Goal: Information Seeking & Learning: Learn about a topic

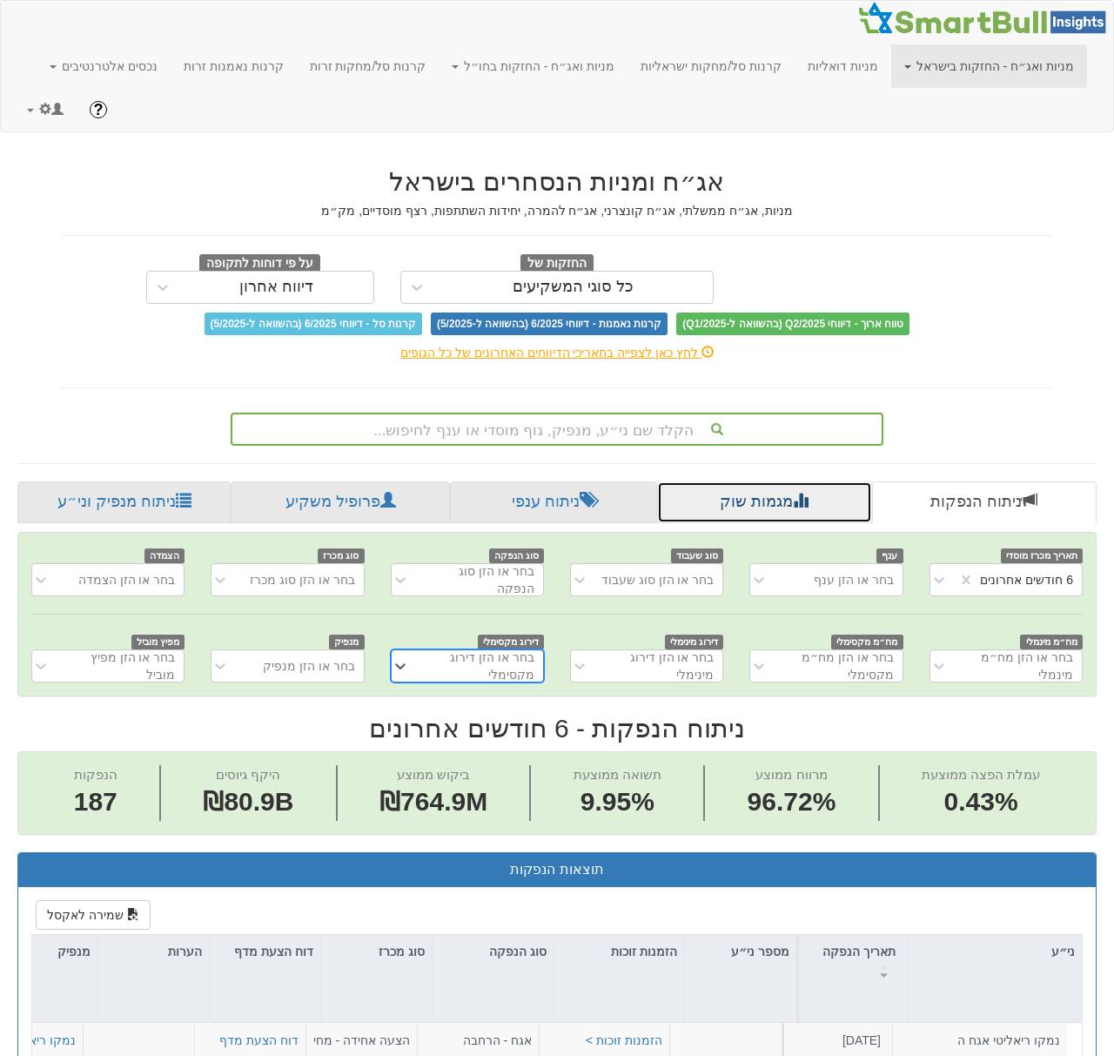
click at [769, 502] on link "מגמות שוק" at bounding box center [764, 502] width 214 height 42
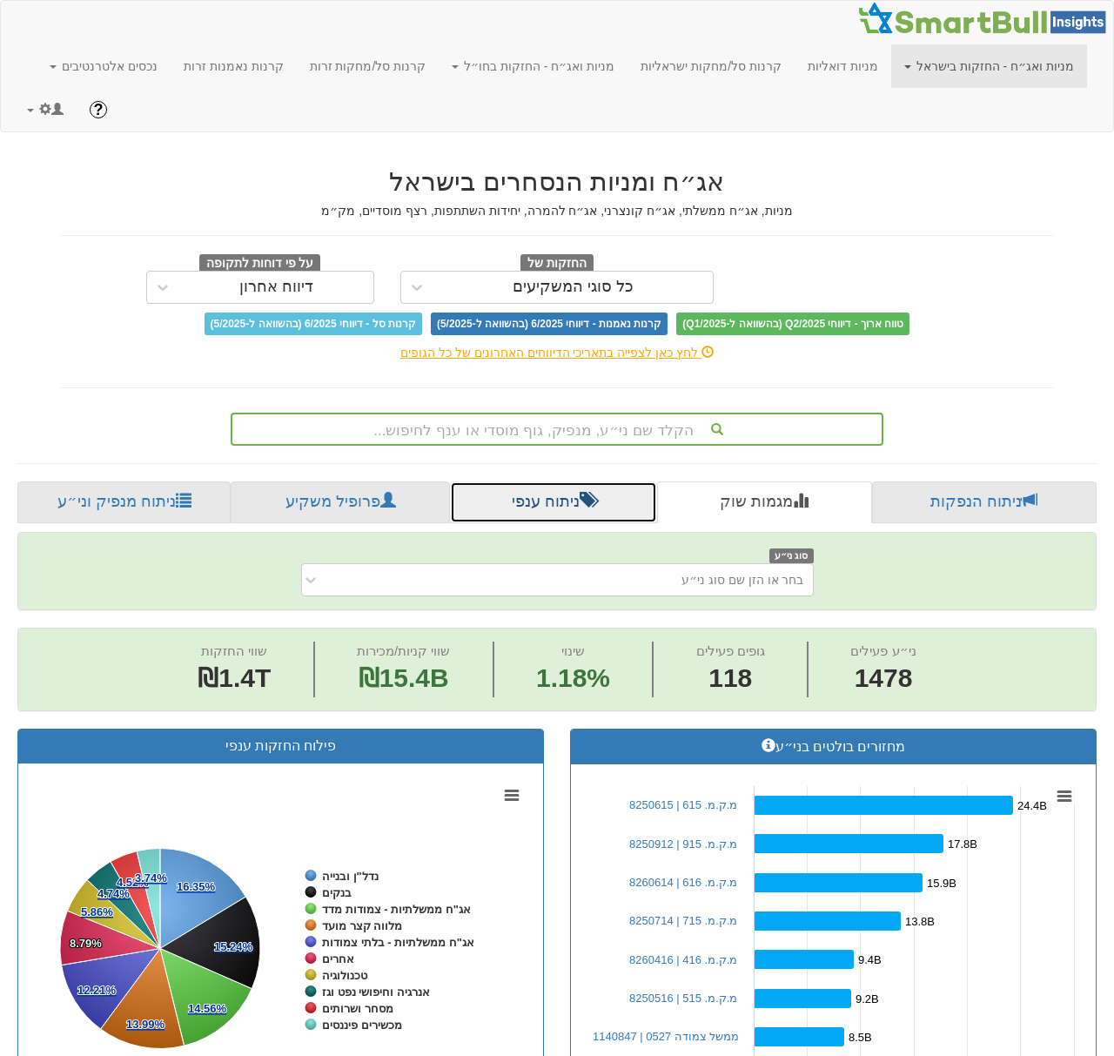
click at [527, 493] on link "ניתוח ענפי" at bounding box center [553, 502] width 207 height 42
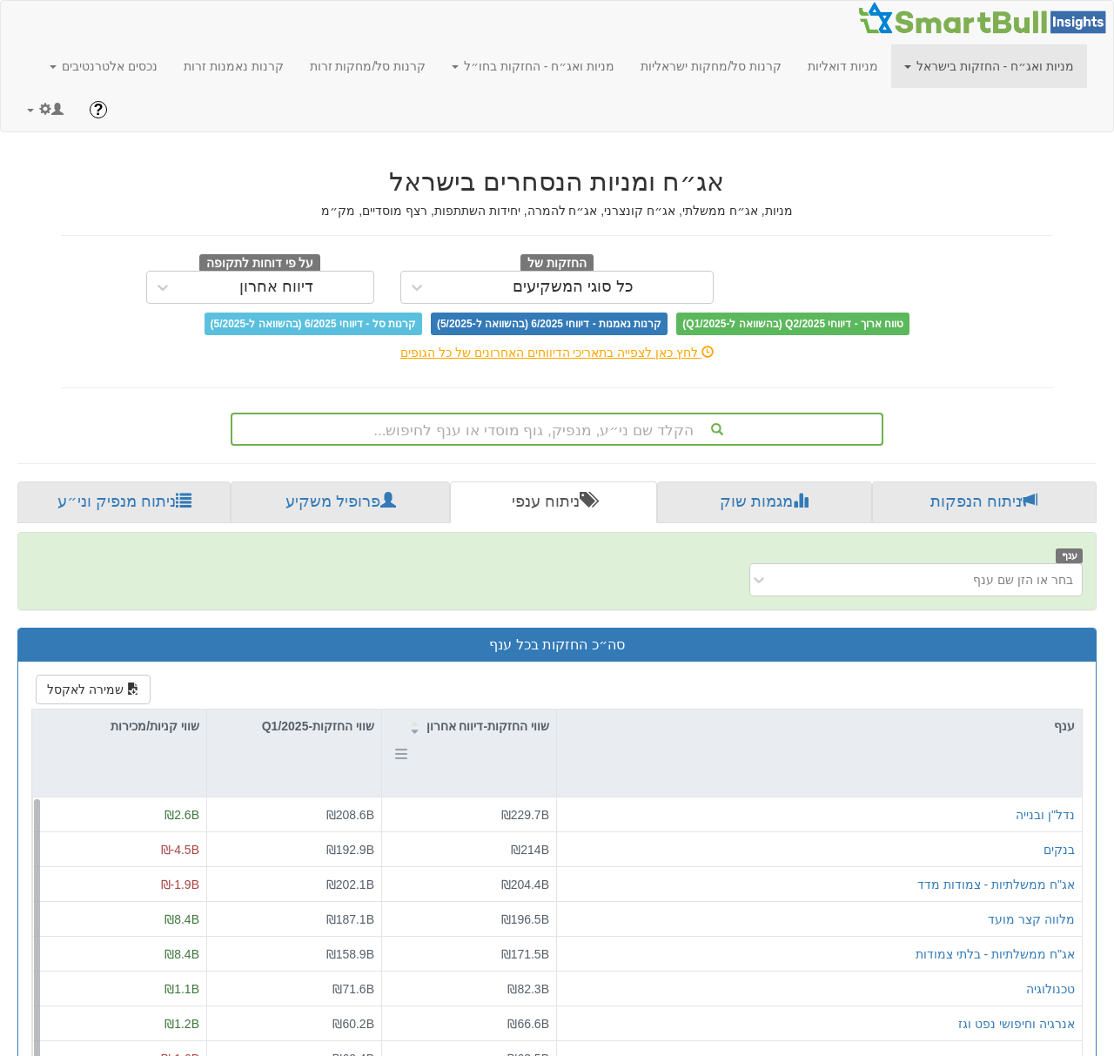
click at [517, 714] on div "שווי החזקות-דיווח אחרון" at bounding box center [469, 725] width 174 height 33
click at [145, 730] on div "שווי קניות/מכירות" at bounding box center [119, 725] width 174 height 33
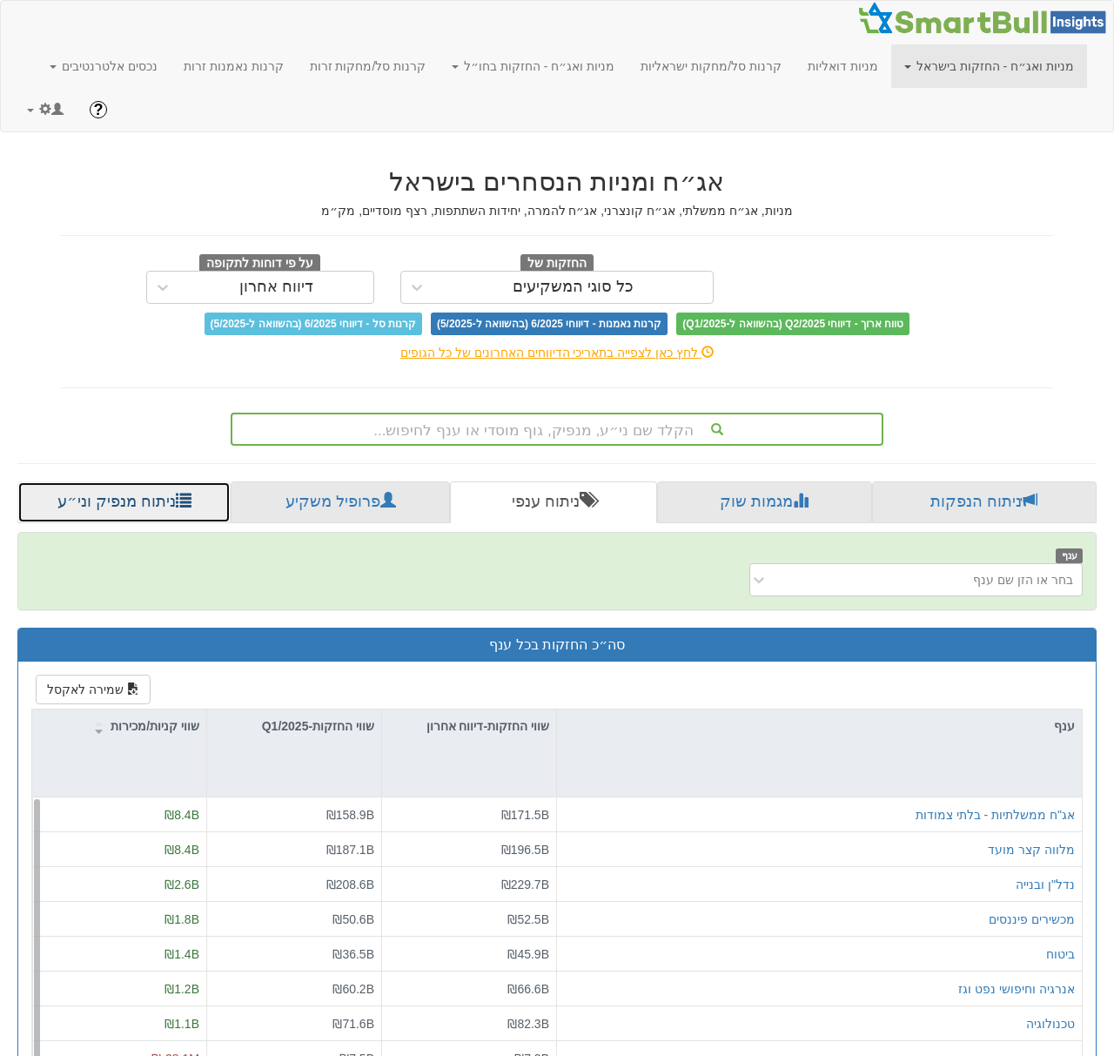
click at [126, 512] on link "ניתוח מנפיק וני״ע" at bounding box center [123, 502] width 213 height 42
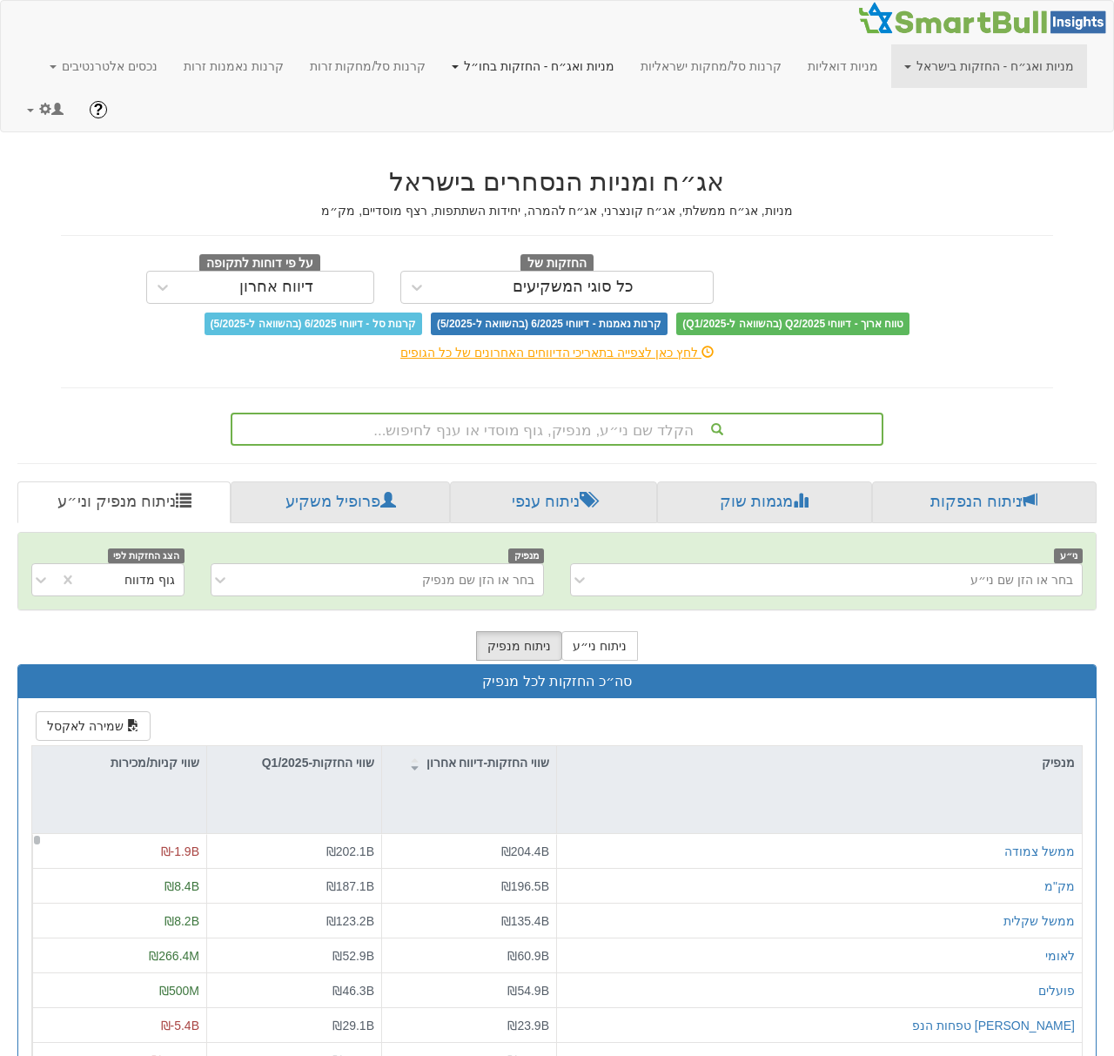
click at [587, 64] on link "מניות ואג״ח - החזקות בחו״ל" at bounding box center [533, 66] width 189 height 44
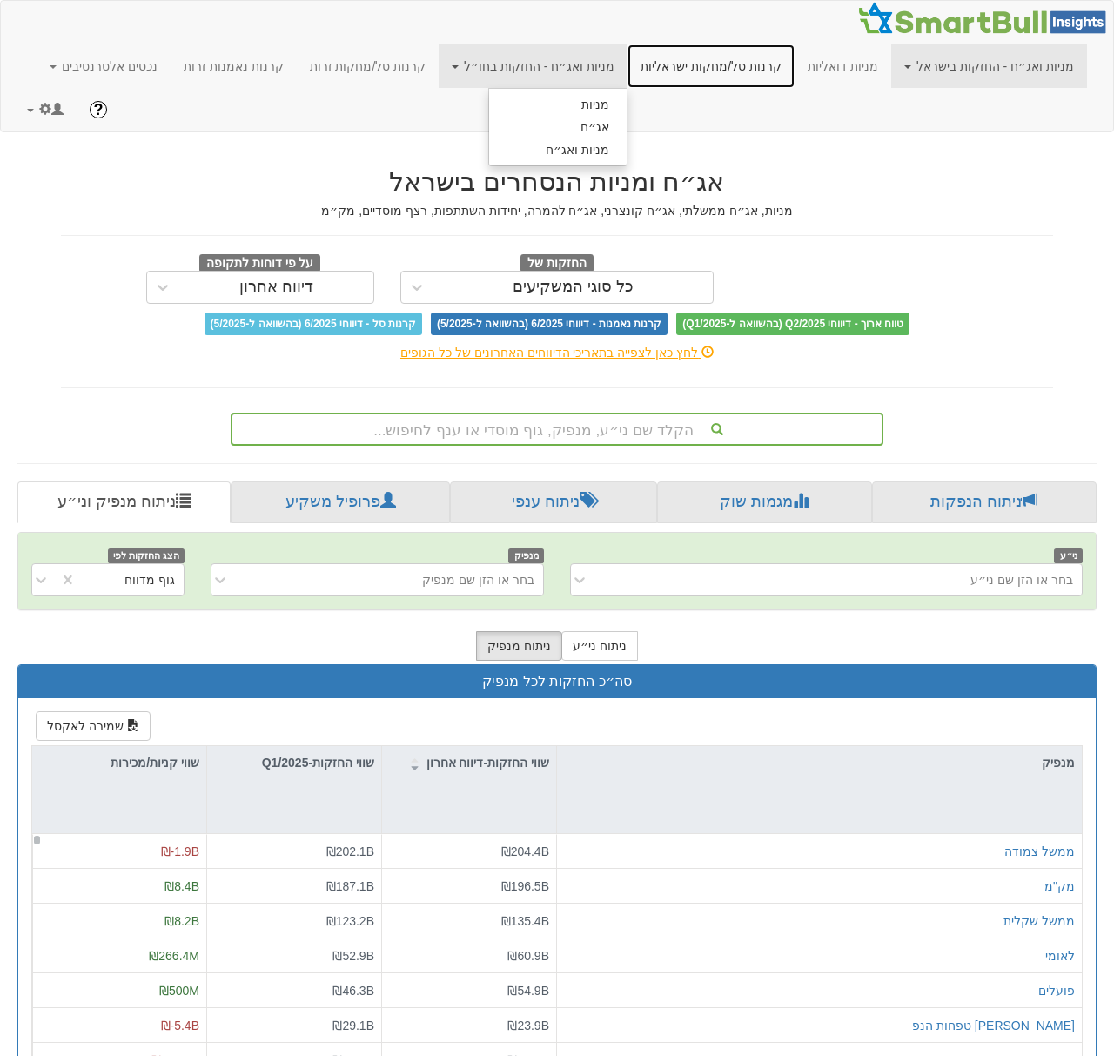
click at [702, 64] on link "קרנות סל/מחקות ישראליות" at bounding box center [710, 66] width 167 height 44
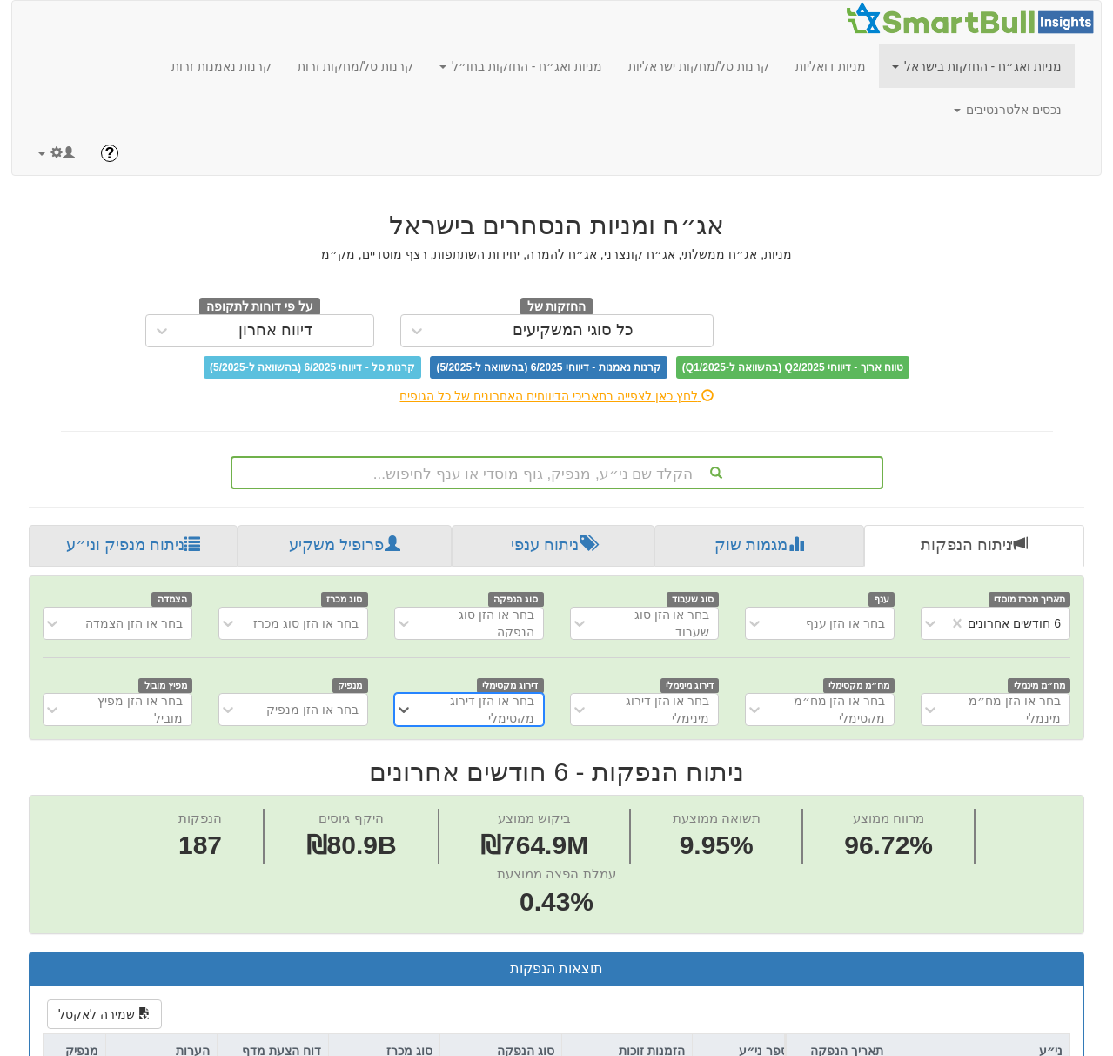
scroll to position [0, 3]
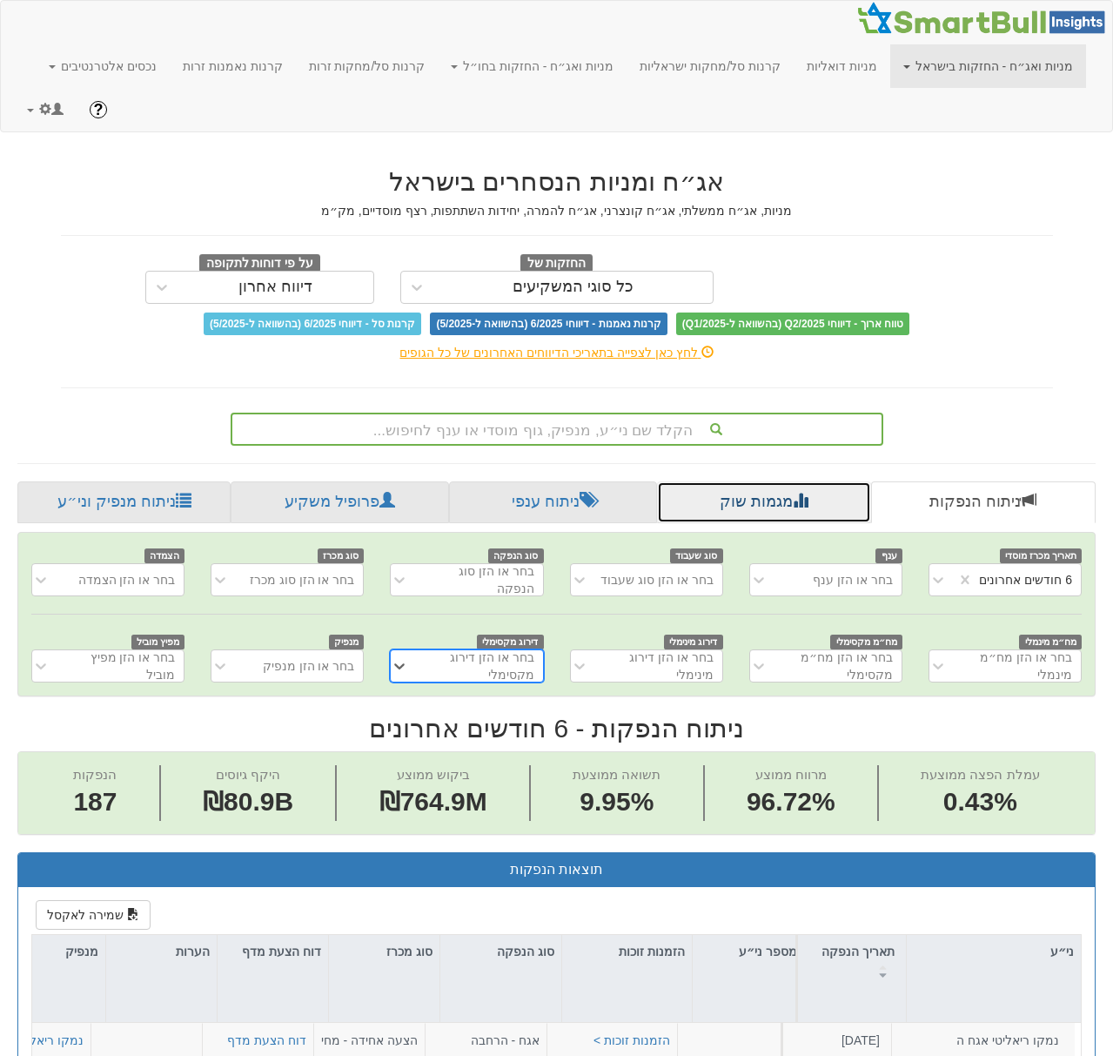
click at [774, 497] on link "מגמות שוק" at bounding box center [764, 502] width 214 height 42
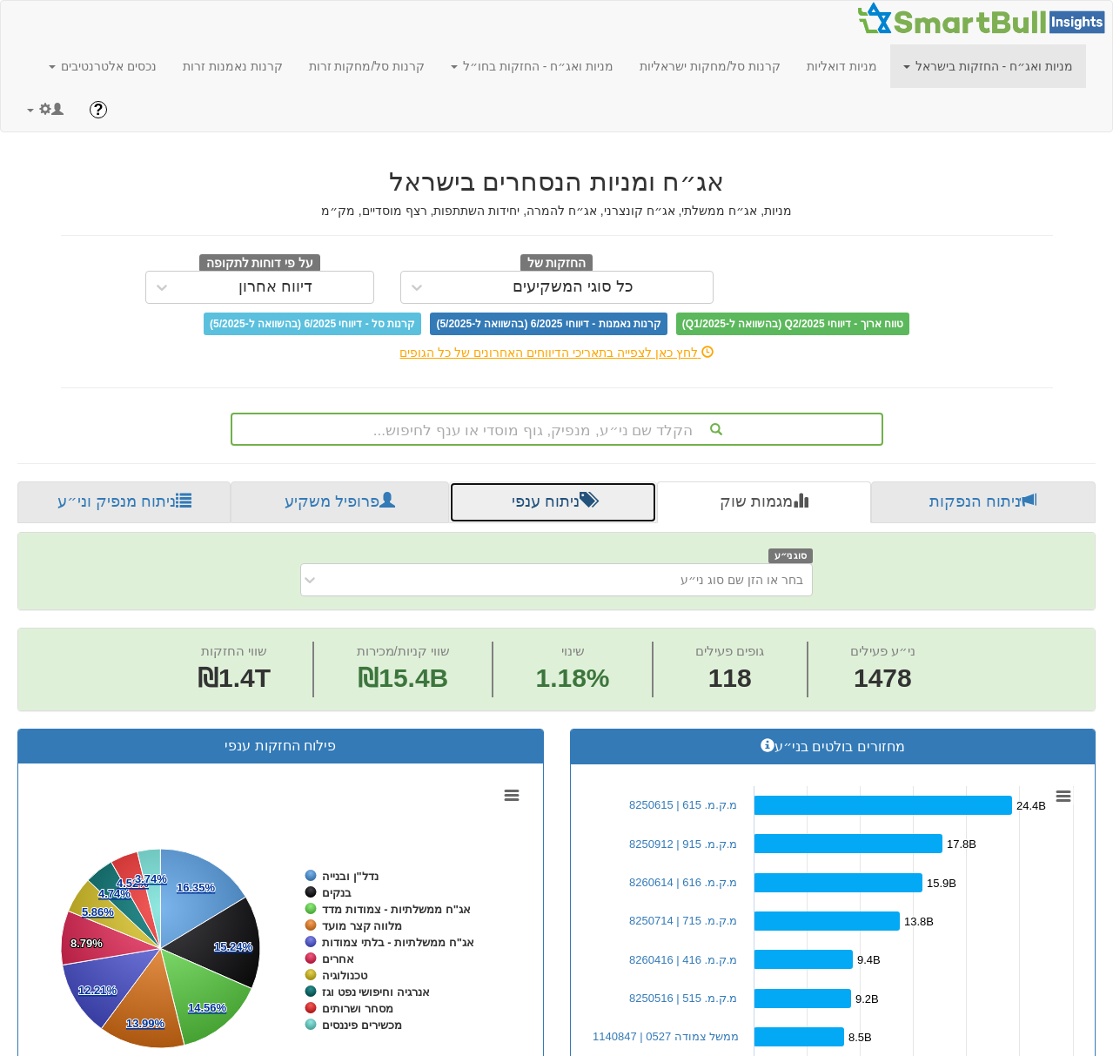
click at [623, 500] on link "ניתוח ענפי" at bounding box center [552, 502] width 207 height 42
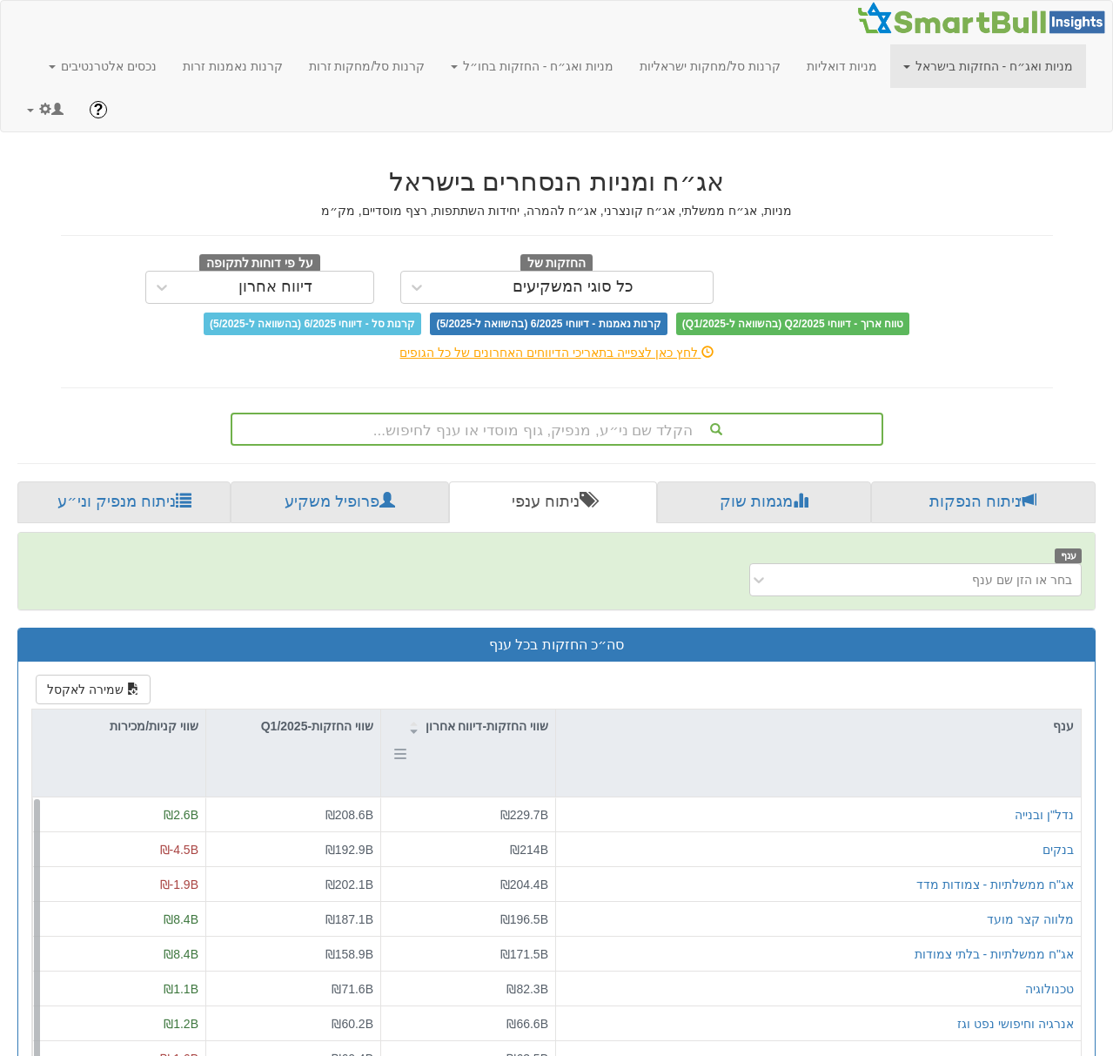
click at [500, 731] on div "שווי החזקות-דיווח אחרון" at bounding box center [468, 725] width 174 height 33
click at [174, 726] on div "שווי קניות/מכירות" at bounding box center [118, 725] width 173 height 33
click at [171, 734] on div "שווי קניות/מכירות" at bounding box center [118, 725] width 173 height 33
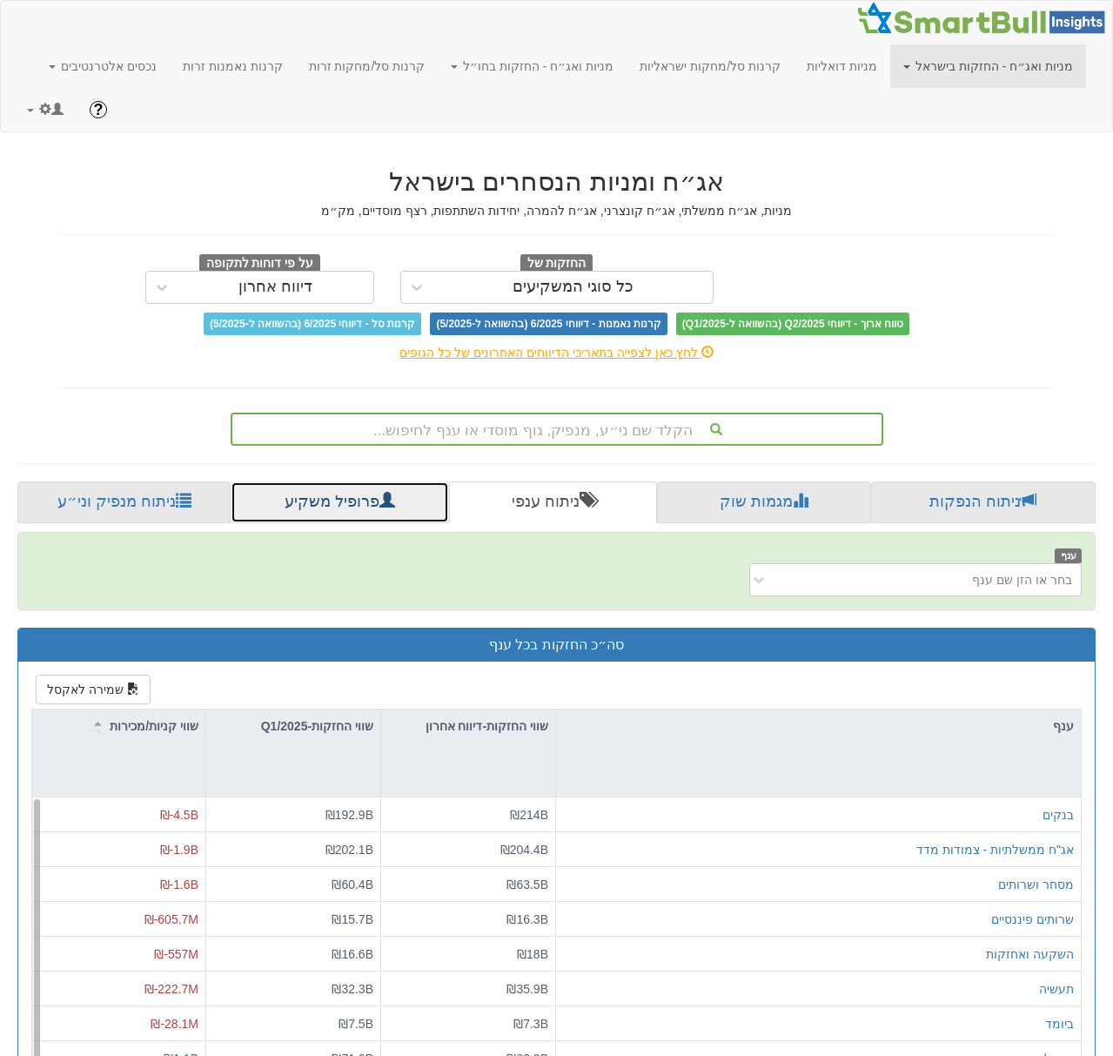
click at [337, 494] on link "פרופיל משקיע" at bounding box center [340, 502] width 218 height 42
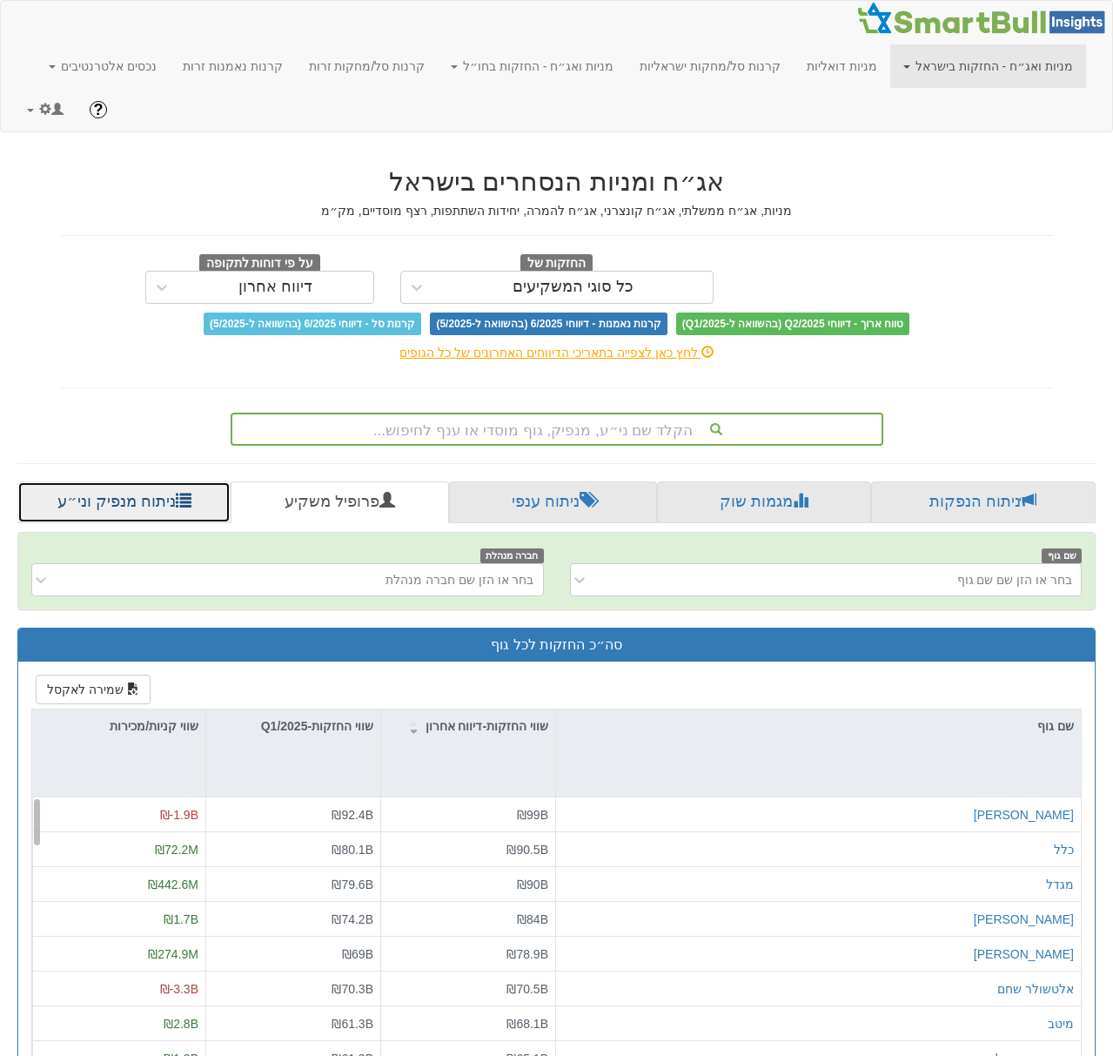
click at [132, 499] on link "ניתוח מנפיק וני״ע" at bounding box center [123, 502] width 213 height 42
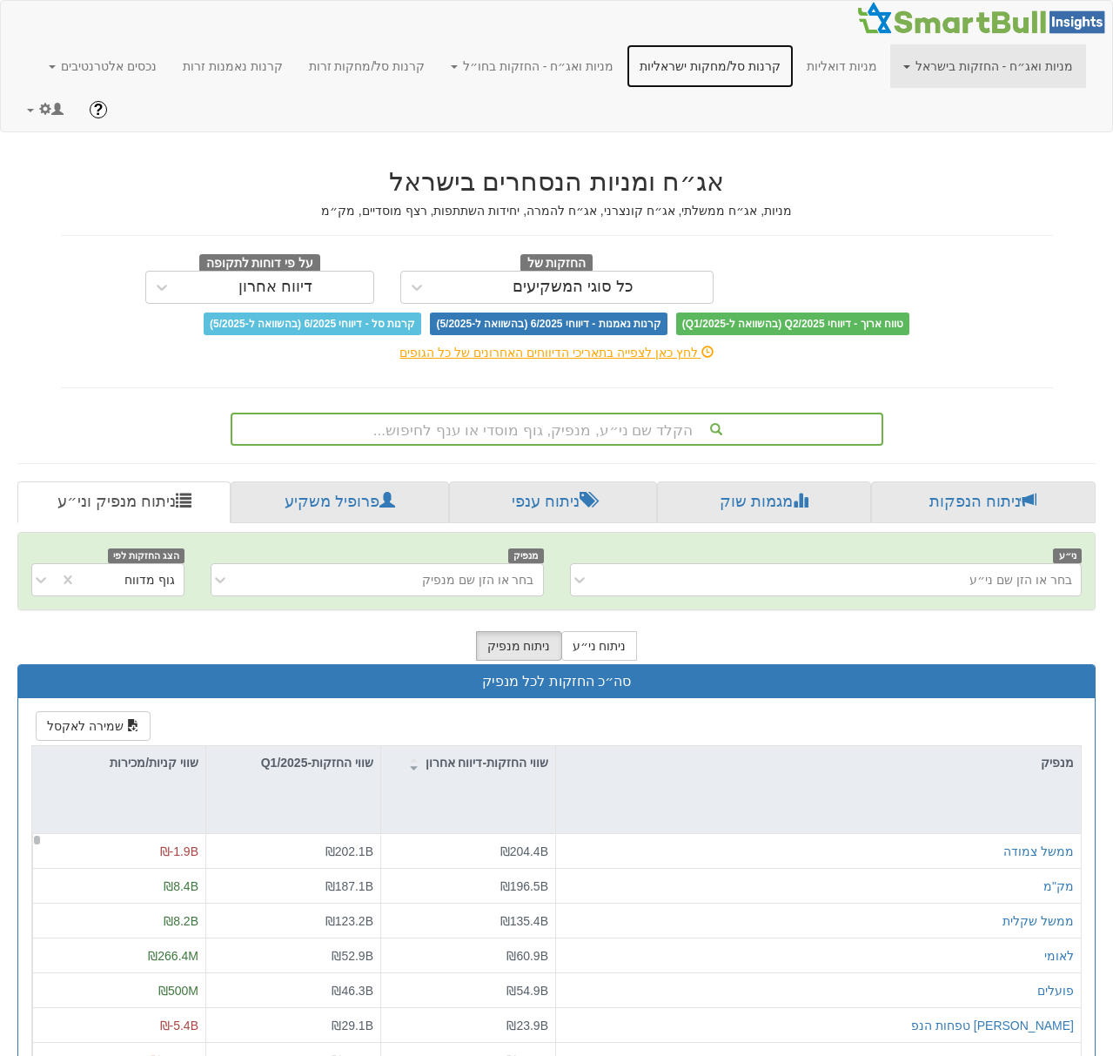
click at [734, 65] on link "קרנות סל/מחקות ישראליות" at bounding box center [710, 66] width 167 height 44
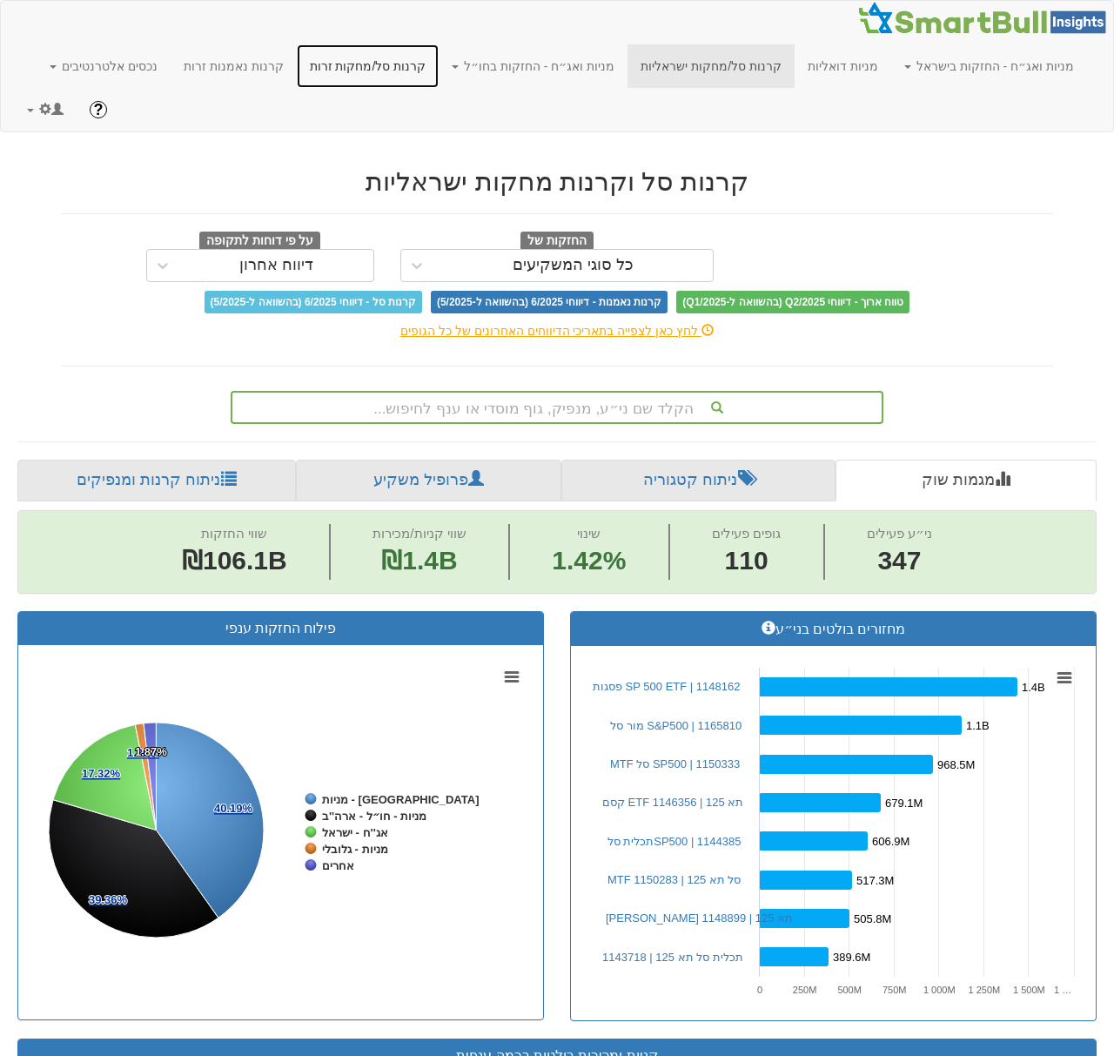
click at [397, 67] on link "קרנות סל/מחקות זרות" at bounding box center [368, 66] width 143 height 44
click at [407, 68] on link "קרנות סל/מחקות זרות" at bounding box center [367, 66] width 143 height 44
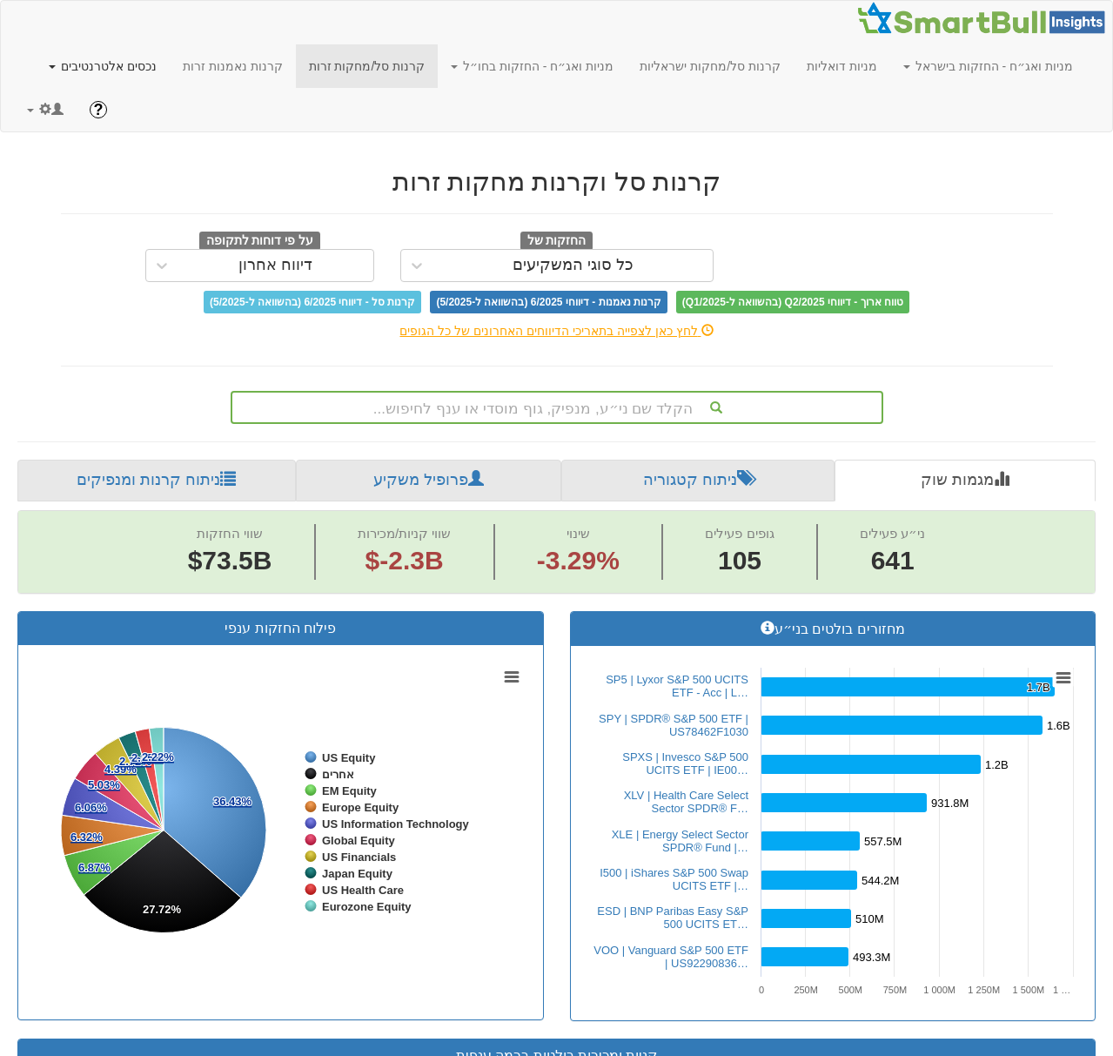
click at [153, 80] on link "נכסים אלטרנטיבים" at bounding box center [103, 66] width 134 height 44
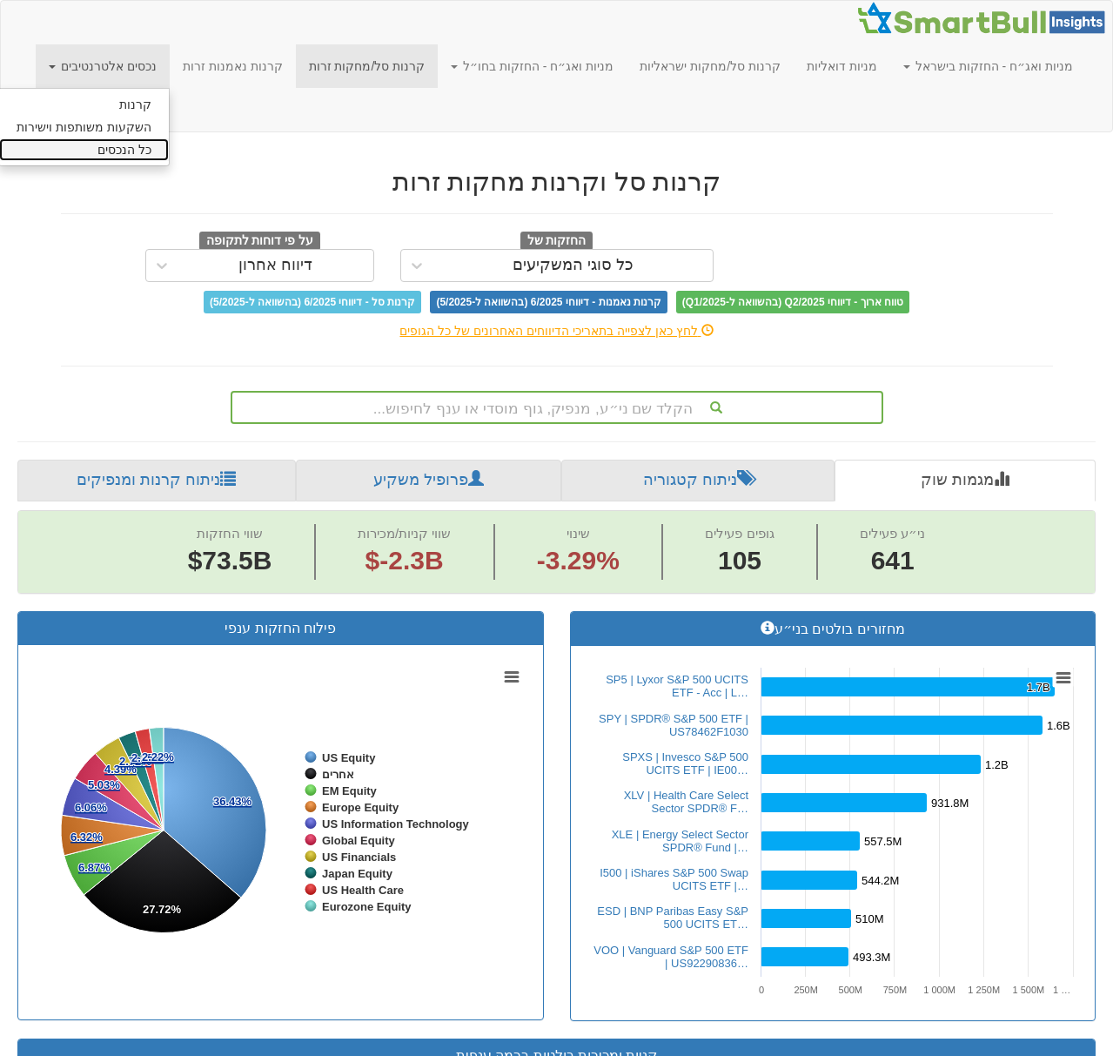
click at [169, 151] on link "כל הנכסים" at bounding box center [84, 149] width 170 height 23
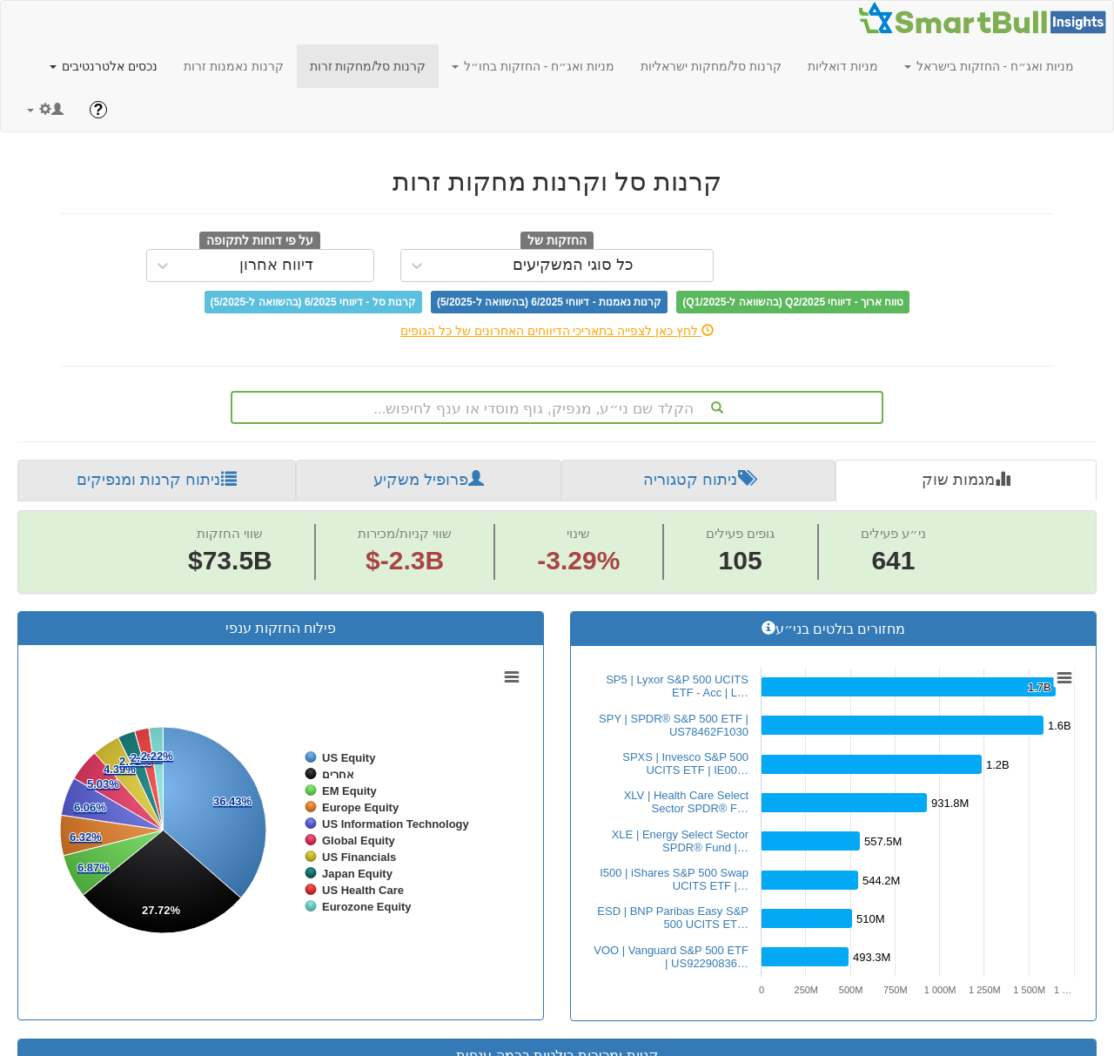
click at [156, 61] on link "נכסים אלטרנטיבים" at bounding box center [104, 66] width 134 height 44
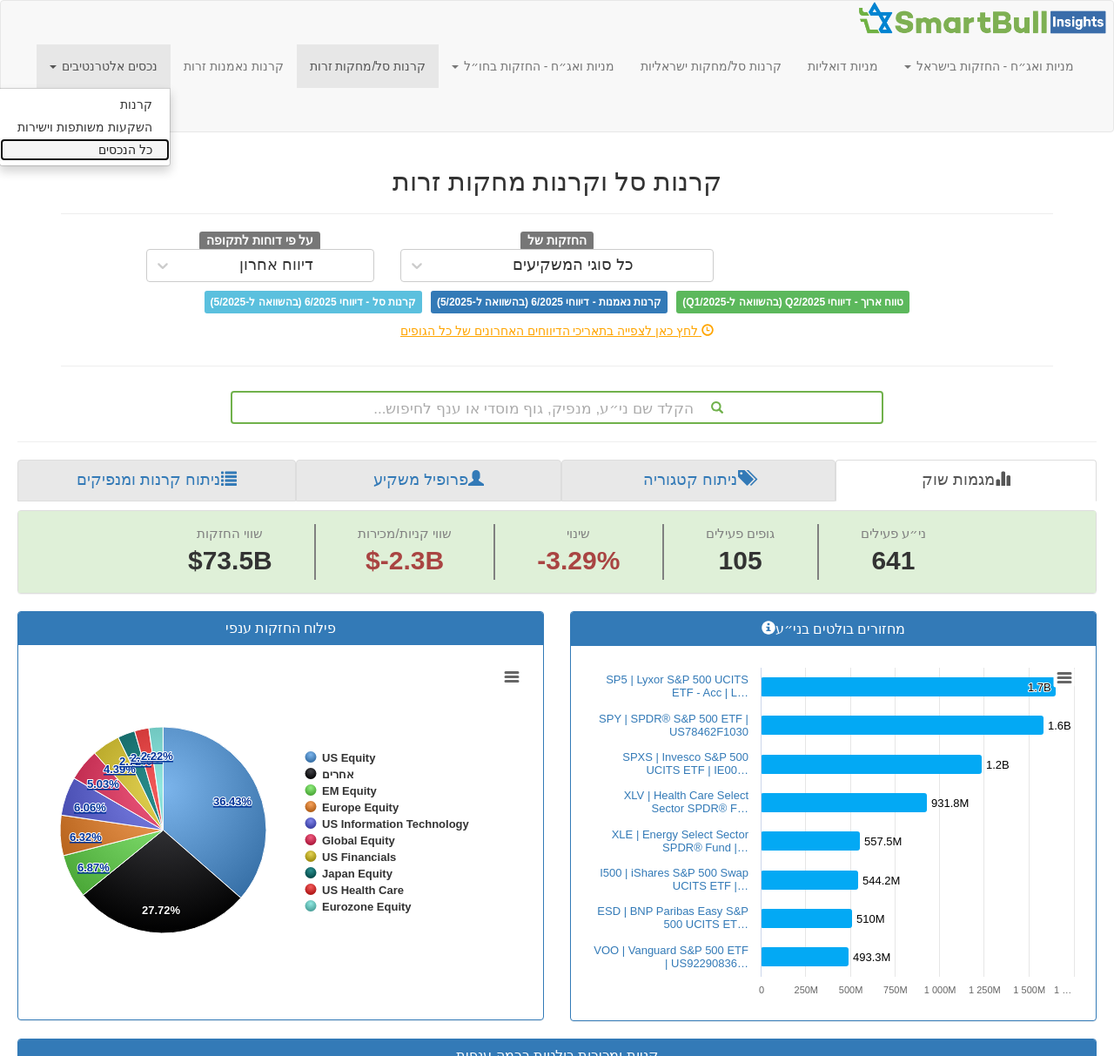
click at [170, 152] on link "כל הנכסים" at bounding box center [85, 149] width 170 height 23
